Goal: Navigation & Orientation: Find specific page/section

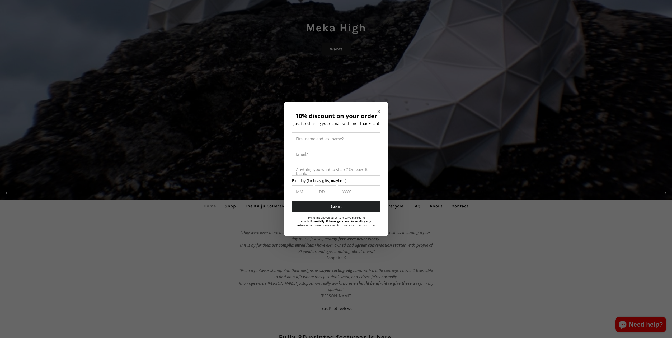
scroll to position [132, 0]
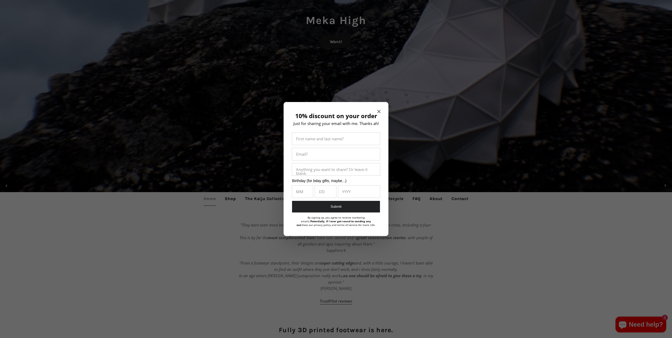
click at [380, 111] on icon "Close modal" at bounding box center [379, 111] width 3 height 3
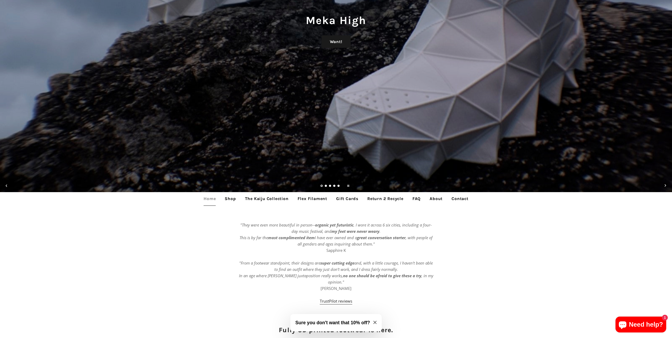
click at [230, 200] on link "Shop" at bounding box center [230, 198] width 19 height 13
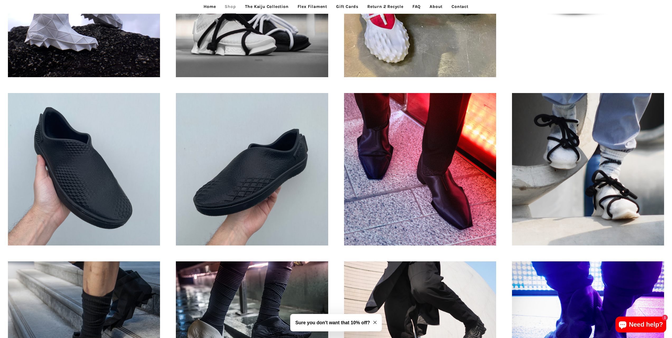
scroll to position [249, 0]
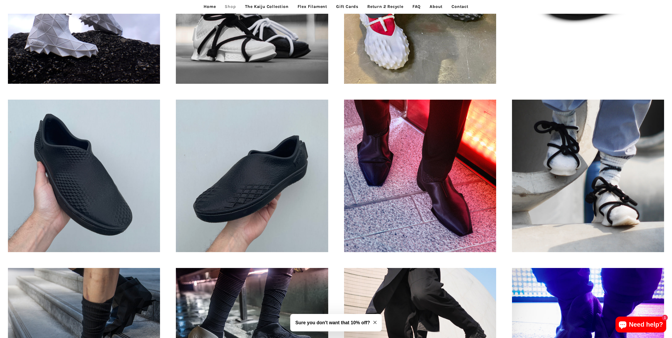
click at [374, 6] on link "Return 2 Recycle" at bounding box center [386, 6] width 44 height 13
